Goal: Information Seeking & Learning: Learn about a topic

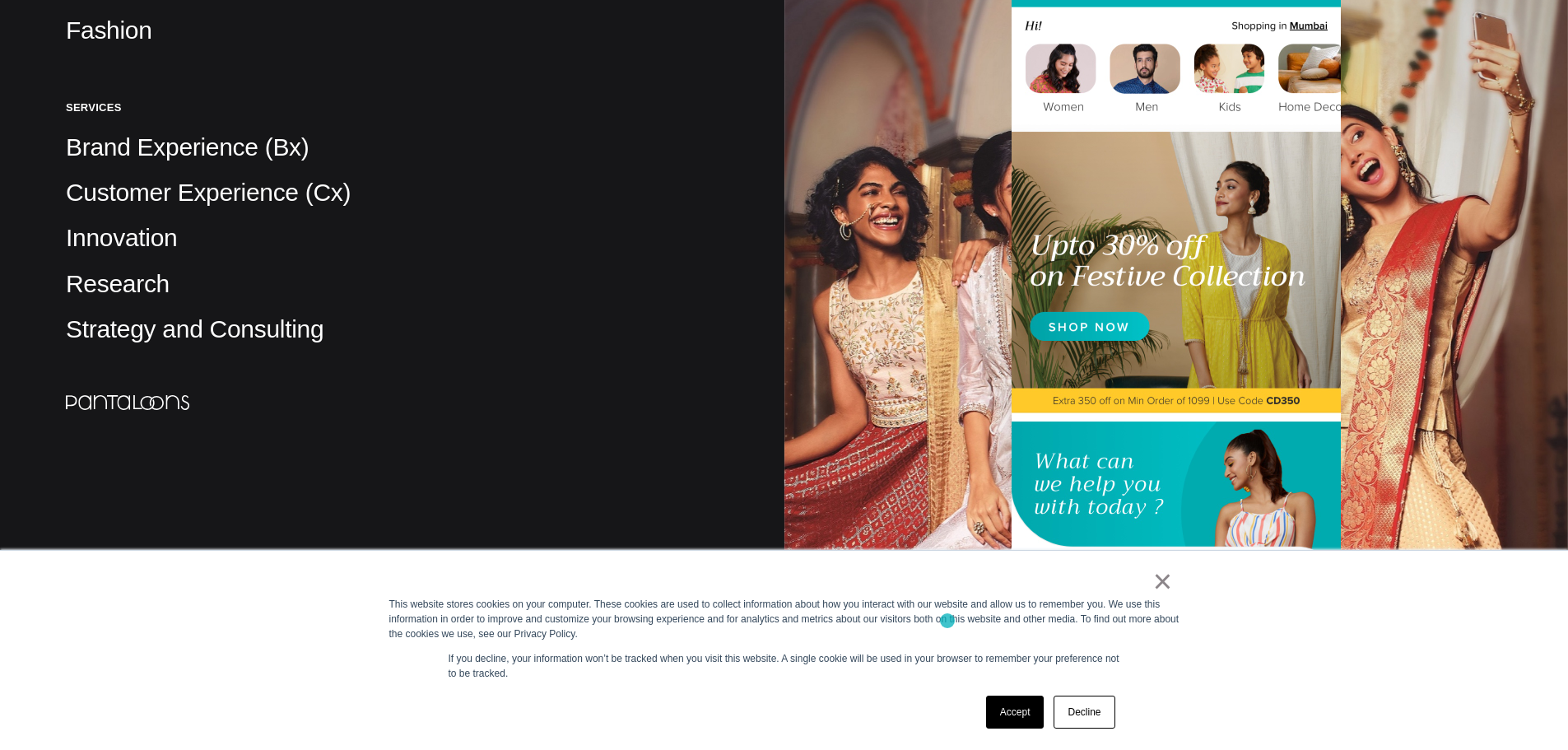
scroll to position [658, 0]
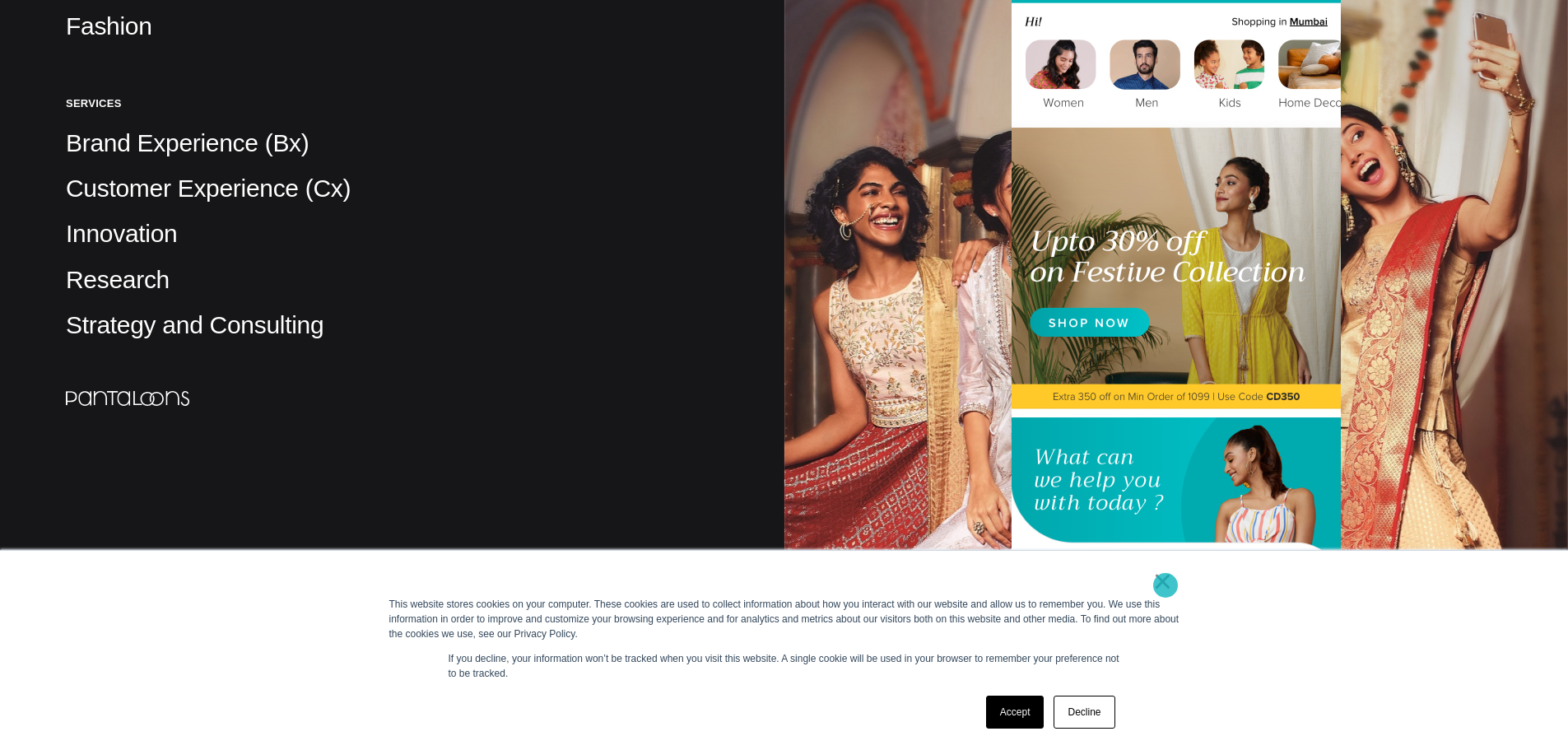
click at [1165, 586] on link "×" at bounding box center [1163, 581] width 20 height 15
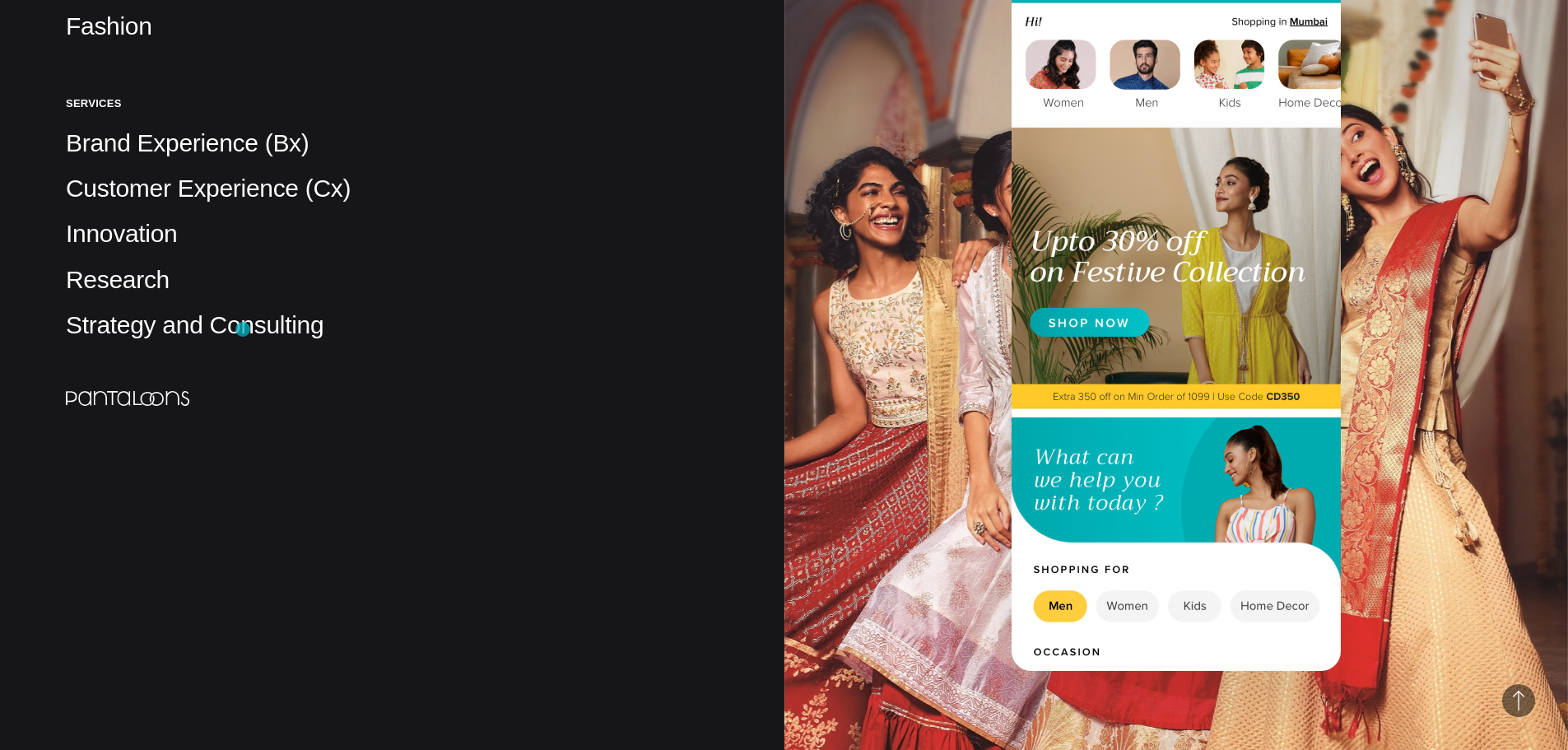
click at [243, 329] on p "Strategy and Consulting" at bounding box center [392, 324] width 653 height 33
click at [172, 332] on p "Strategy and Consulting" at bounding box center [392, 324] width 653 height 33
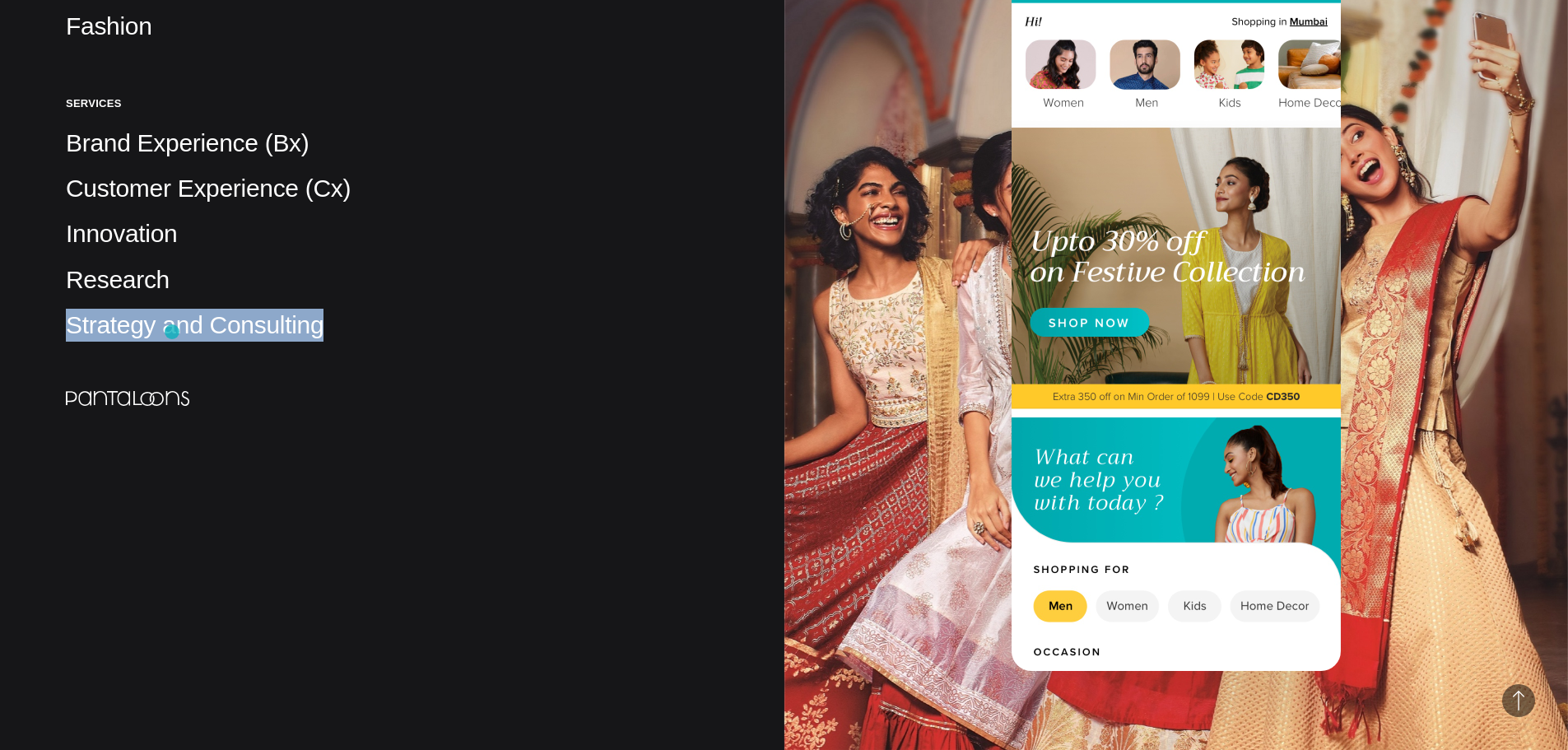
click at [172, 332] on p "Strategy and Consulting" at bounding box center [392, 324] width 653 height 33
click at [178, 453] on div "Client Pantaloons Project Enhanced Shopping Experience Through UX/UI Industry B…" at bounding box center [392, 214] width 784 height 1746
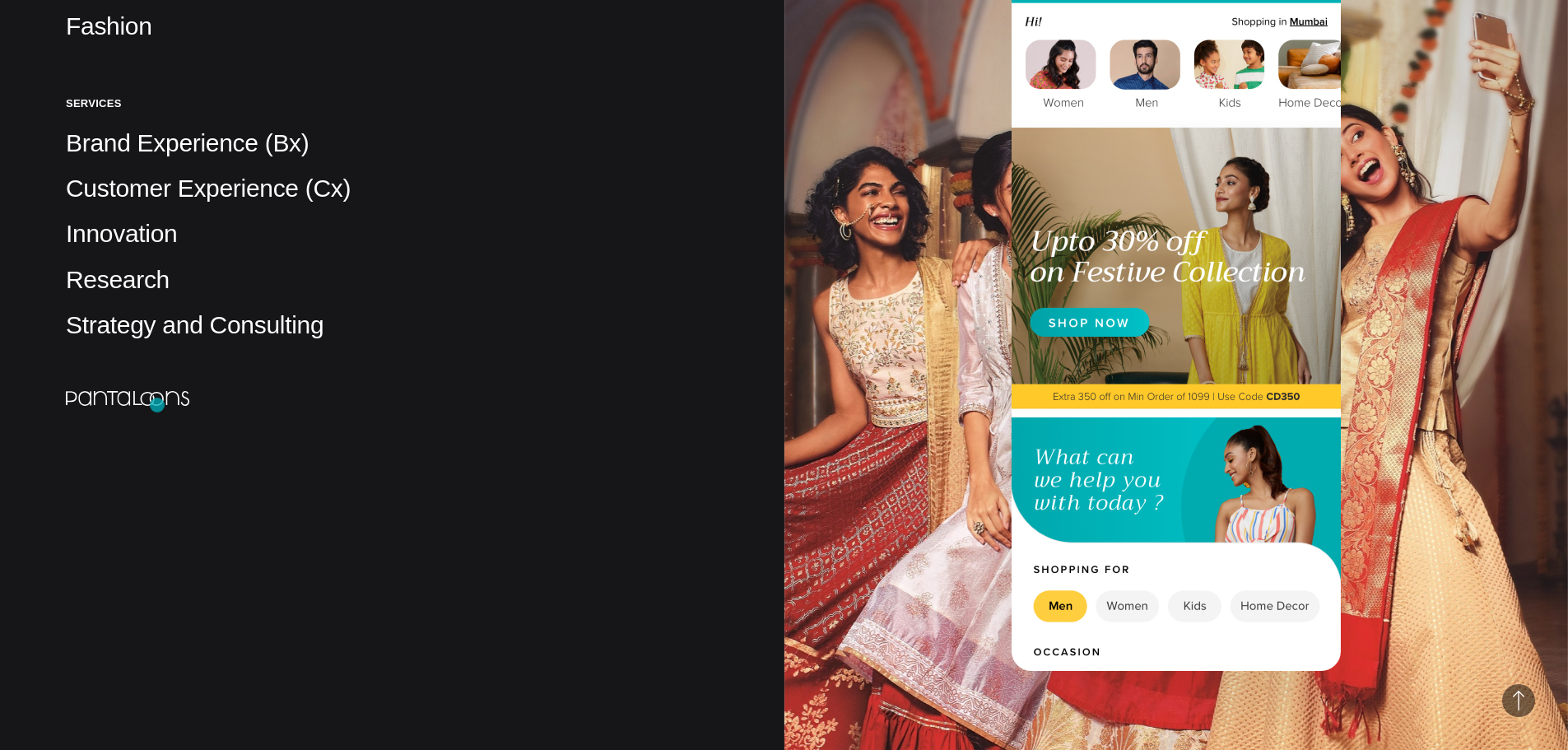
click at [157, 405] on img at bounding box center [127, 398] width 123 height 15
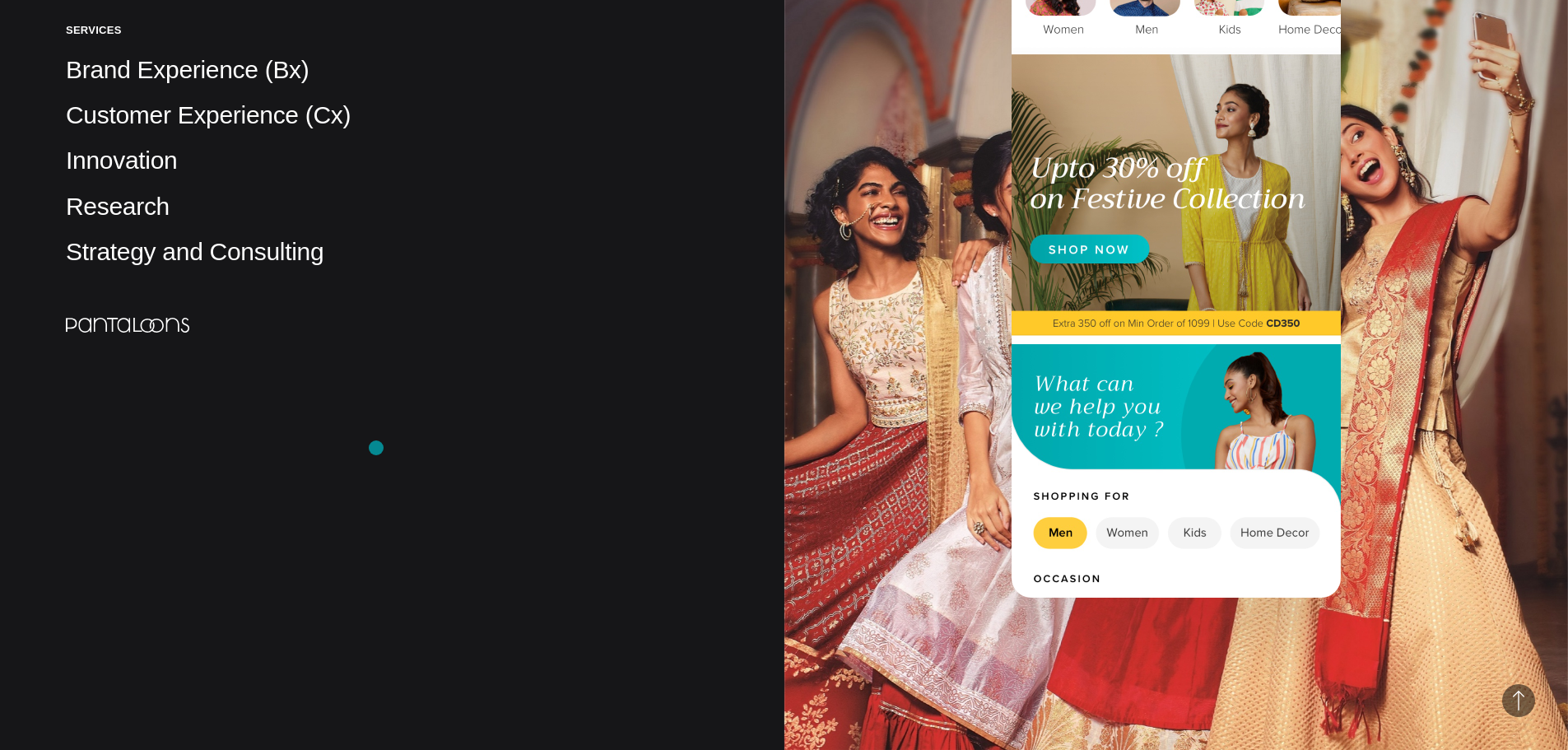
scroll to position [741, 0]
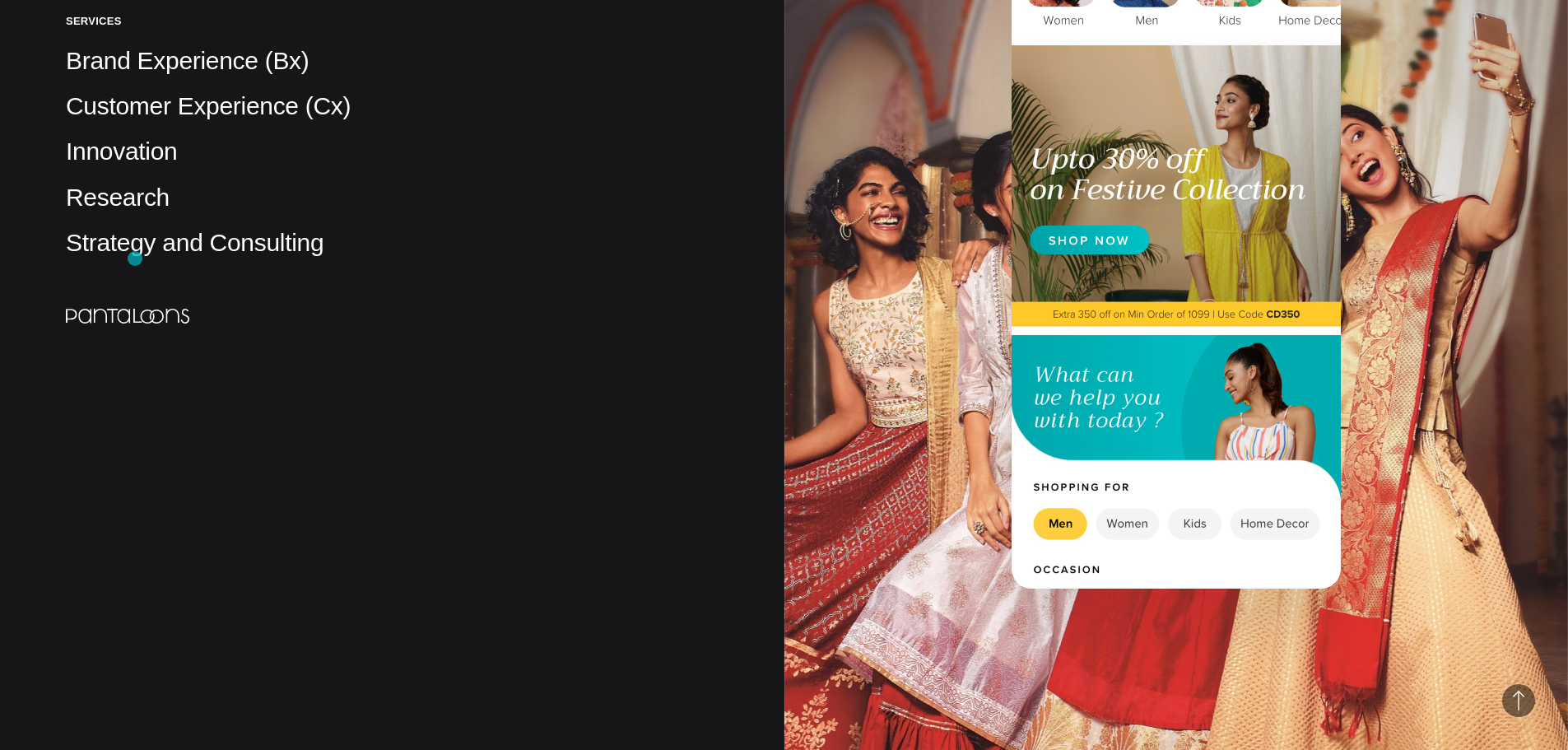
click at [135, 259] on p "Strategy and Consulting" at bounding box center [392, 243] width 653 height 33
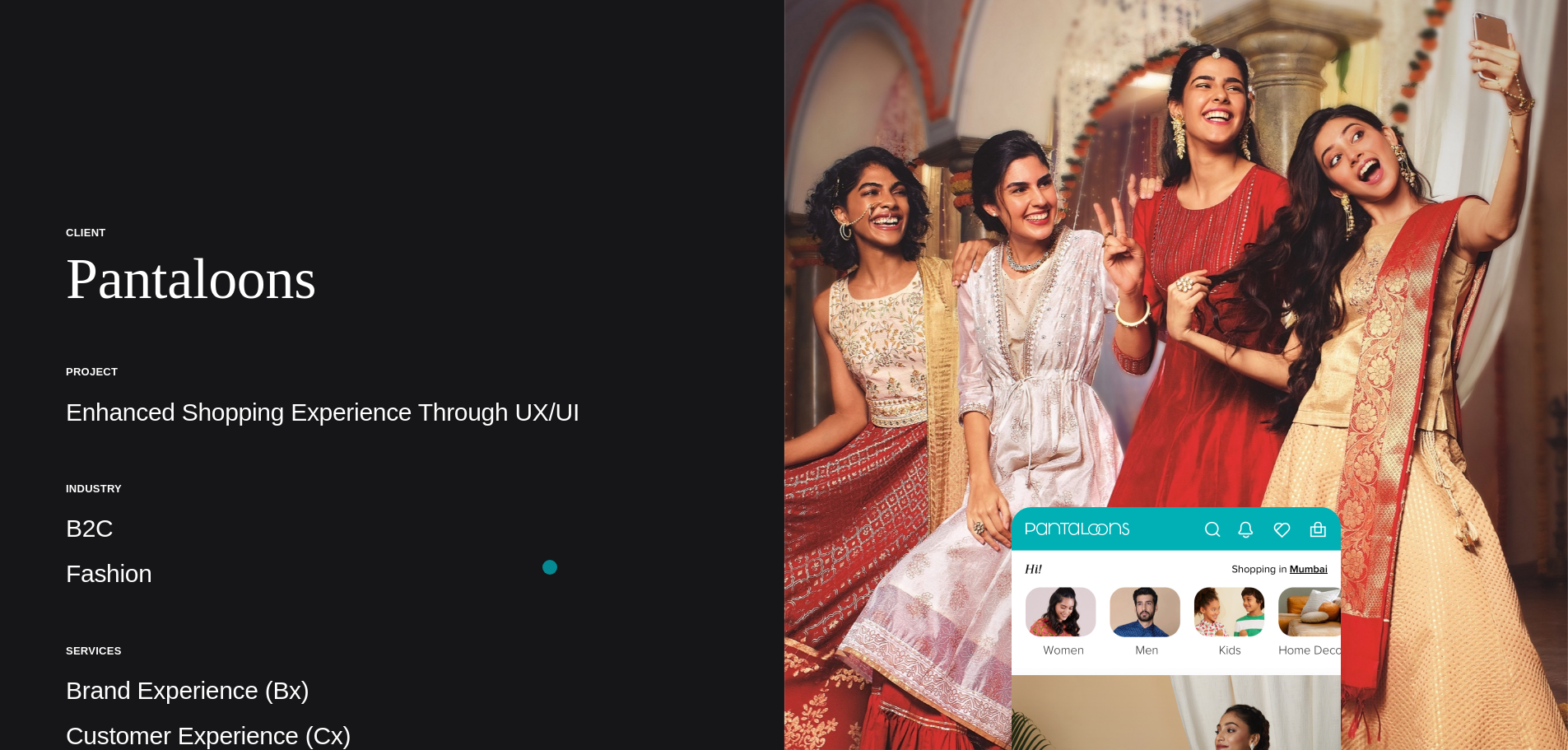
scroll to position [0, 0]
